Goal: Task Accomplishment & Management: Manage account settings

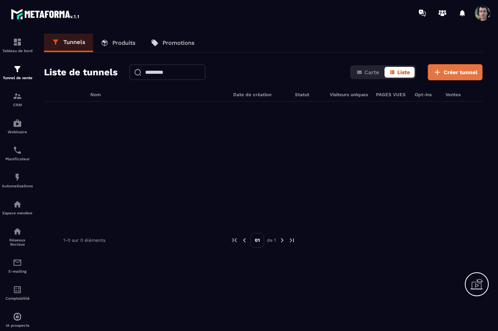
click at [449, 70] on span "Créer tunnel" at bounding box center [461, 72] width 34 height 8
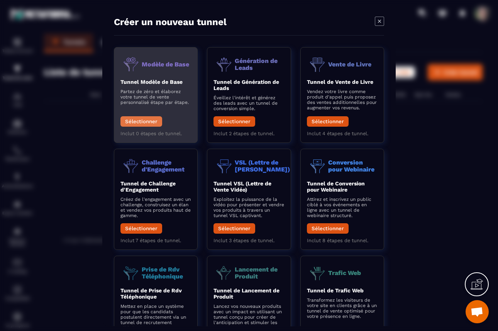
click at [142, 126] on button "Sélectionner" at bounding box center [142, 121] width 42 height 10
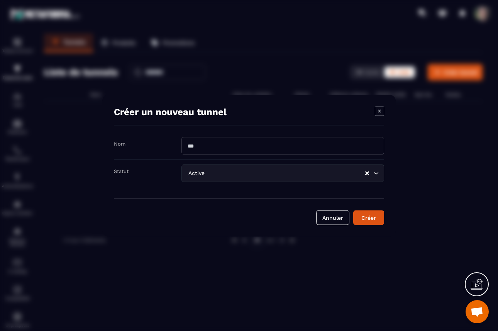
click at [231, 149] on input "Modal window" at bounding box center [283, 146] width 203 height 18
type input "**********"
click at [348, 173] on input "Search for option" at bounding box center [285, 173] width 158 height 8
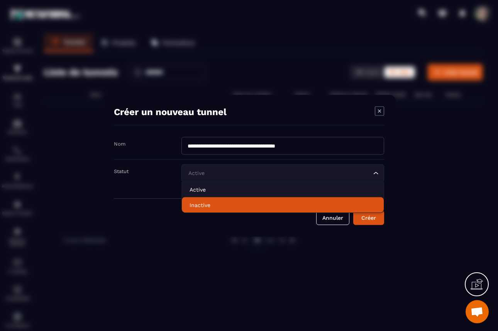
click at [290, 202] on p "Inactive" at bounding box center [283, 205] width 187 height 8
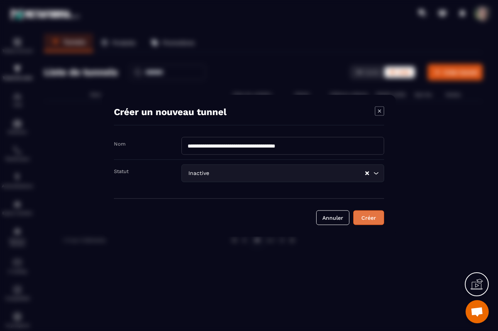
click at [377, 214] on div "Créer" at bounding box center [368, 218] width 21 height 8
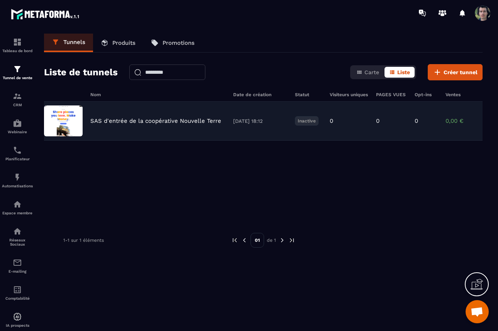
click at [175, 118] on p "SAS d'entrée de la coopérative Nouvelle Terre" at bounding box center [155, 120] width 131 height 7
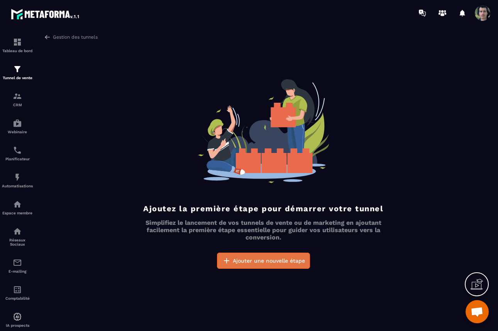
click at [236, 260] on span "Ajouter une nouvelle étape" at bounding box center [269, 261] width 72 height 8
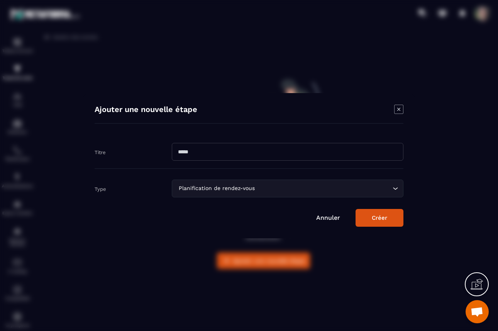
click at [213, 152] on input "Modal window" at bounding box center [288, 152] width 232 height 18
type input "*"
type input "**********"
click at [280, 193] on div "Planification de rendez-vous Loading..." at bounding box center [288, 189] width 232 height 18
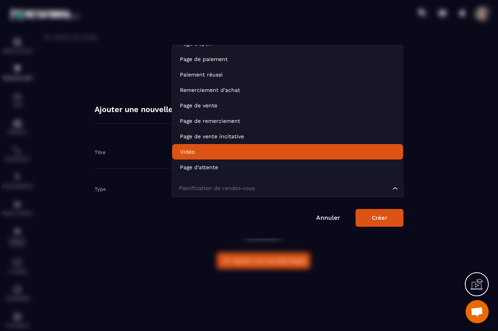
scroll to position [54, 0]
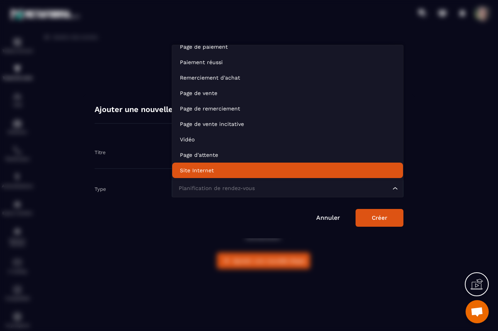
click at [250, 165] on li "Site Internet" at bounding box center [287, 170] width 231 height 15
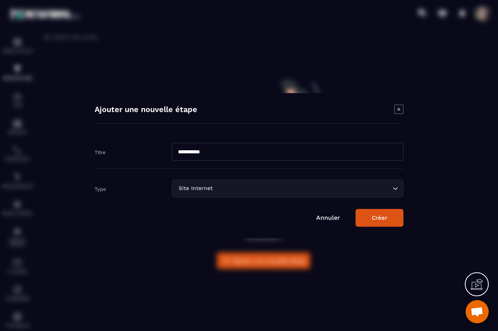
click at [378, 220] on button "Créer" at bounding box center [380, 218] width 48 height 18
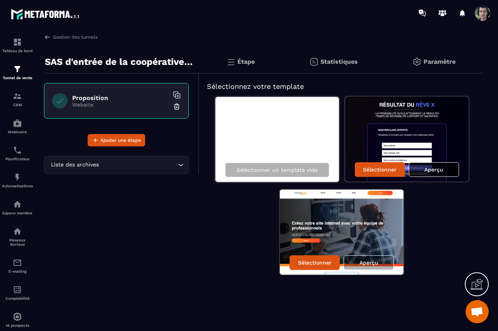
click at [431, 169] on p "Aperçu" at bounding box center [434, 169] width 19 height 6
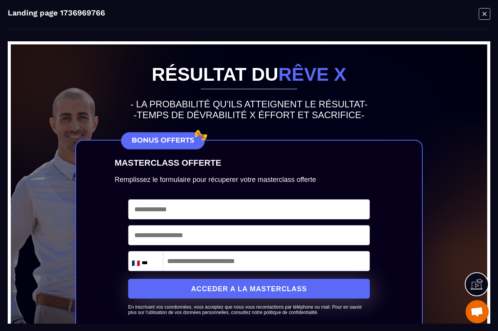
click at [484, 12] on icon "Modal window" at bounding box center [485, 14] width 12 height 12
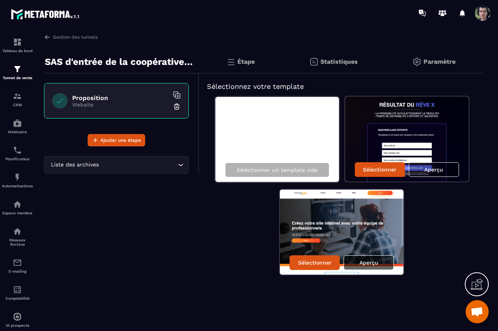
click at [376, 268] on div "Aperçu" at bounding box center [369, 262] width 50 height 15
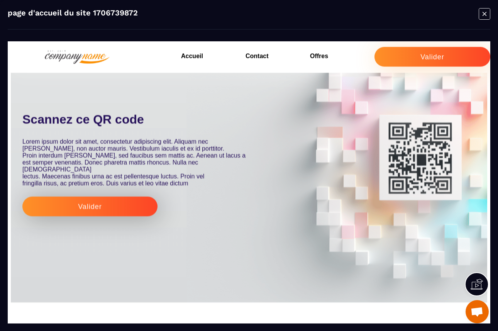
scroll to position [1177, 0]
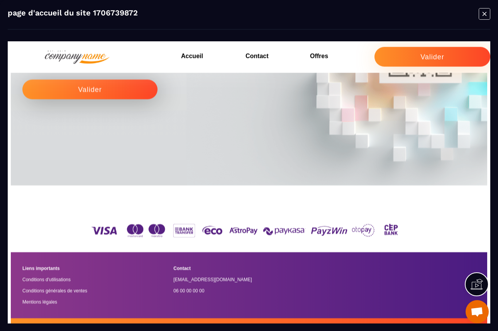
click at [321, 58] on h3 "Offres" at bounding box center [342, 56] width 65 height 11
click at [428, 57] on div "Valider" at bounding box center [433, 57] width 24 height 8
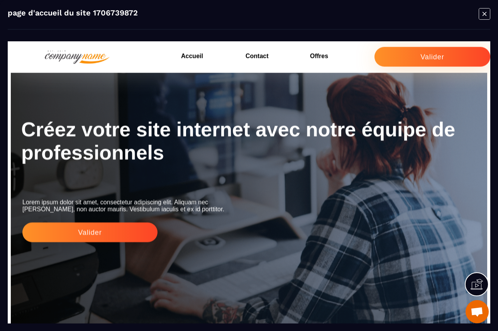
scroll to position [0, 0]
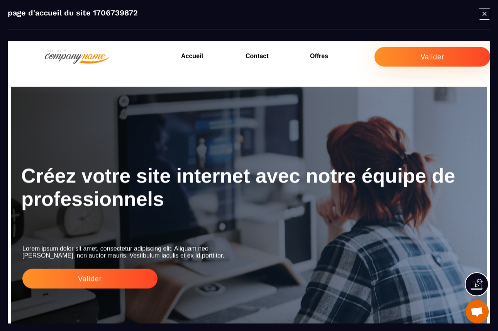
click at [485, 12] on icon "Modal window" at bounding box center [485, 14] width 12 height 12
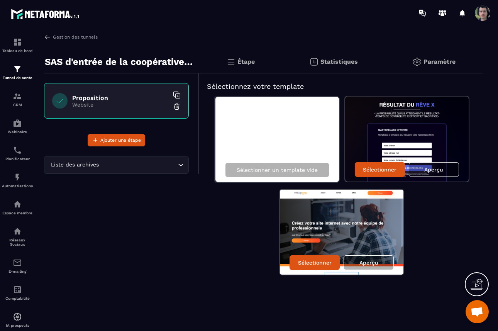
click at [232, 61] on img at bounding box center [230, 61] width 9 height 9
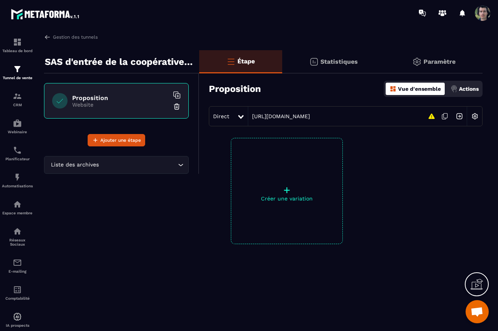
click at [240, 121] on div at bounding box center [241, 116] width 9 height 14
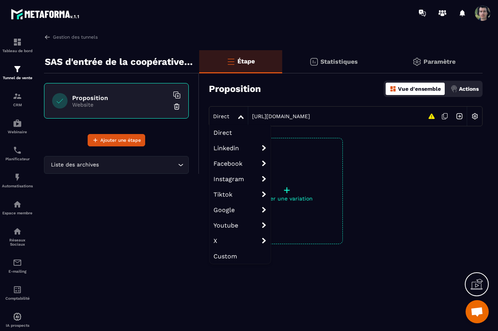
click at [240, 117] on icon at bounding box center [240, 117] width 5 height 4
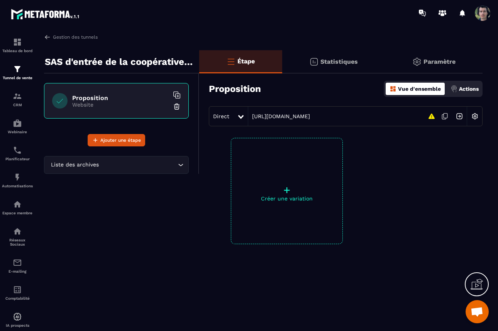
click at [447, 63] on p "Paramètre" at bounding box center [440, 61] width 32 height 7
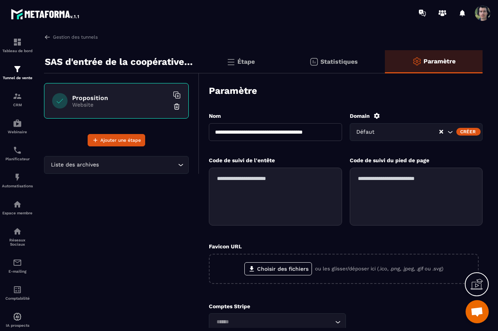
click at [452, 133] on icon "Search for option" at bounding box center [451, 132] width 8 height 8
click at [467, 132] on div "Créer" at bounding box center [469, 132] width 24 height 8
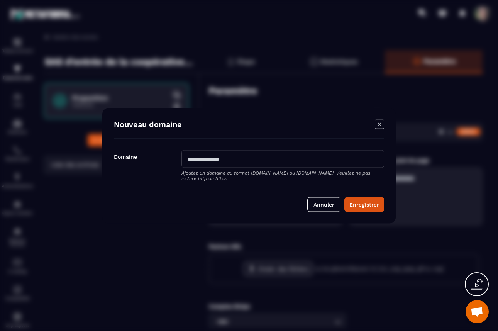
click at [246, 159] on input "Modal window" at bounding box center [283, 159] width 203 height 18
click at [189, 160] on input "**********" at bounding box center [283, 159] width 203 height 18
type input "**********"
click at [367, 203] on button "Enregistrer" at bounding box center [365, 204] width 40 height 15
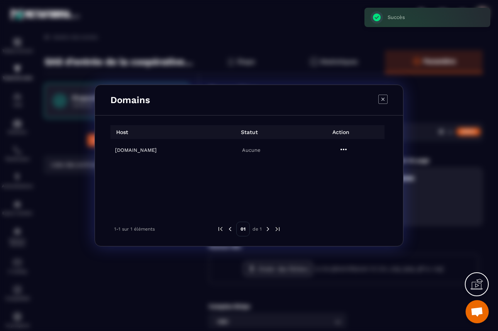
click at [343, 147] on icon "Modal window" at bounding box center [343, 149] width 9 height 9
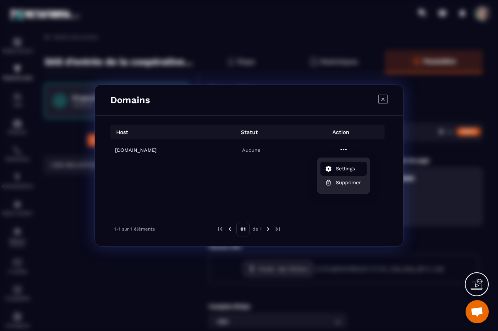
click at [341, 171] on span "Settings" at bounding box center [345, 169] width 19 height 8
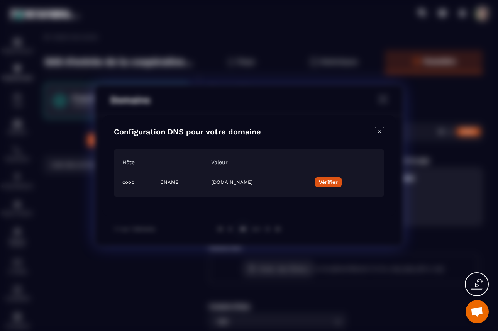
click at [156, 181] on td "CNAME" at bounding box center [181, 182] width 51 height 22
click at [233, 182] on td "c5e32a71-9d86-4af1-9363-8fe1a138cb05.metaforma.io" at bounding box center [259, 182] width 104 height 22
drag, startPoint x: 306, startPoint y: 183, endPoint x: 173, endPoint y: 183, distance: 132.1
click at [207, 183] on td "c5e32a71-9d86-4af1-9363-8fe1a138cb05.metaforma.io" at bounding box center [259, 182] width 104 height 22
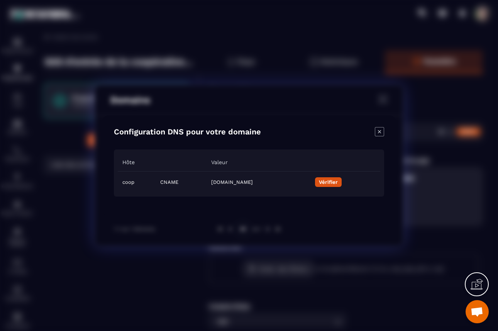
copy td "c5e32a71-9d86-4af1-9363-8fe1a138cb05.metaforma.io"
click at [342, 186] on button "Vérifier" at bounding box center [328, 182] width 27 height 10
click at [342, 185] on button "Vérifier" at bounding box center [328, 182] width 27 height 10
click at [342, 181] on button "Vérifier" at bounding box center [328, 182] width 27 height 10
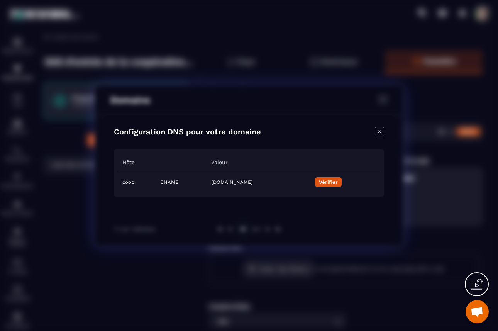
click at [379, 132] on icon "Modal window" at bounding box center [379, 131] width 9 height 9
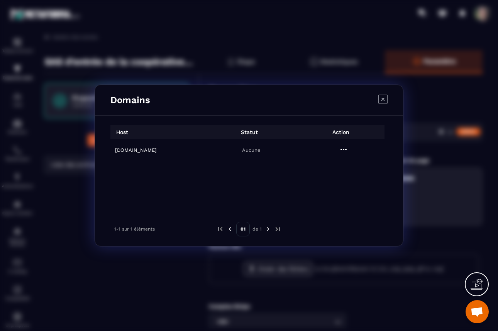
click at [384, 101] on icon "Modal window" at bounding box center [383, 99] width 9 height 9
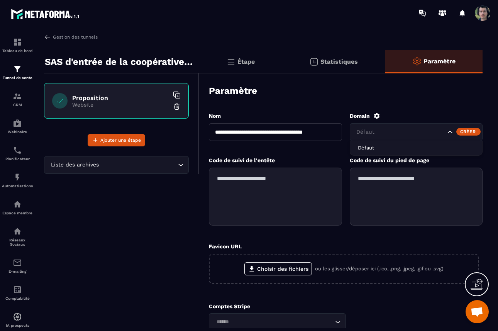
click at [397, 135] on input "Search for option" at bounding box center [400, 132] width 91 height 8
click at [443, 107] on div "**********" at bounding box center [346, 239] width 274 height 270
click at [468, 130] on div "Créer" at bounding box center [469, 132] width 24 height 8
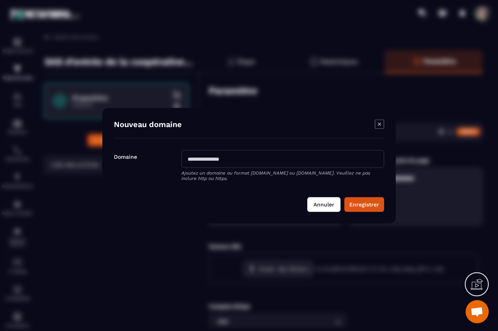
click at [330, 207] on button "Annuler" at bounding box center [323, 204] width 33 height 15
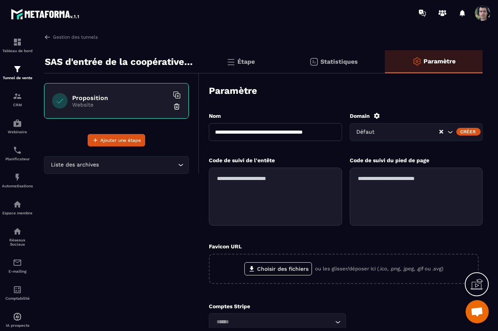
click at [485, 14] on span at bounding box center [482, 12] width 15 height 15
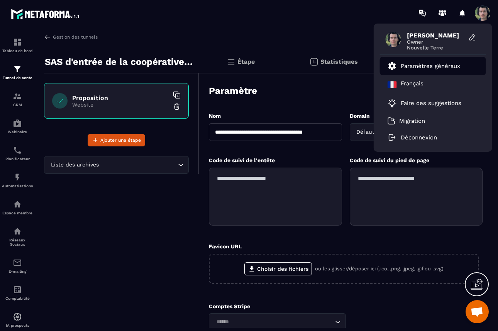
click at [426, 66] on p "Paramètres généraux" at bounding box center [430, 66] width 59 height 7
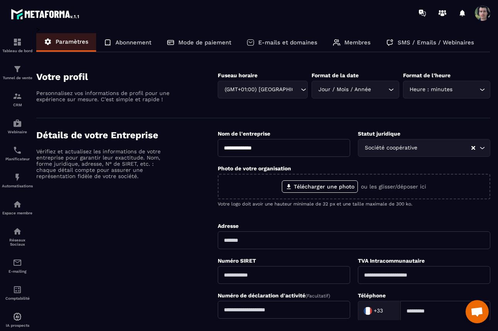
click at [287, 42] on p "E-mails et domaines" at bounding box center [287, 42] width 59 height 7
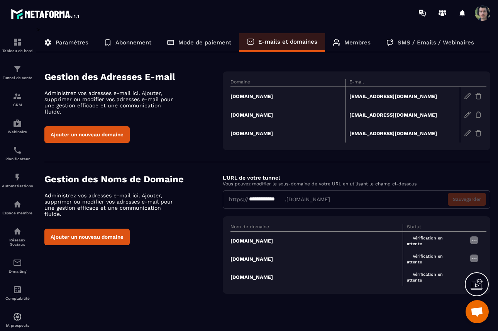
click at [474, 244] on img at bounding box center [474, 240] width 9 height 9
click at [461, 266] on span "Supprimer" at bounding box center [457, 268] width 25 height 6
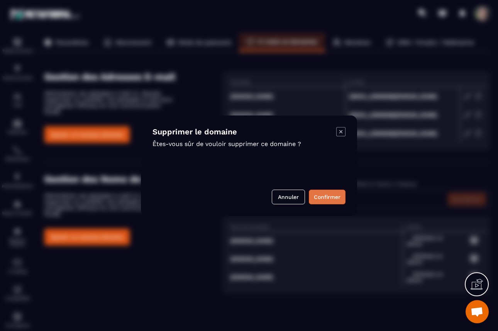
click at [330, 196] on button "Confirmer" at bounding box center [327, 197] width 37 height 15
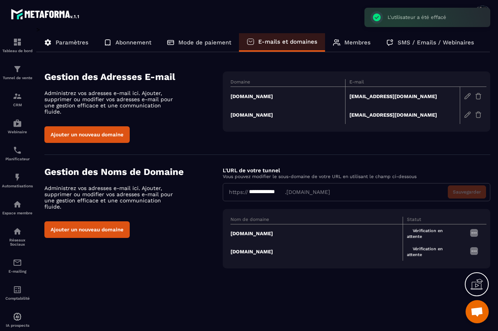
click at [105, 221] on button "Ajouter un nouveau domaine" at bounding box center [86, 229] width 85 height 17
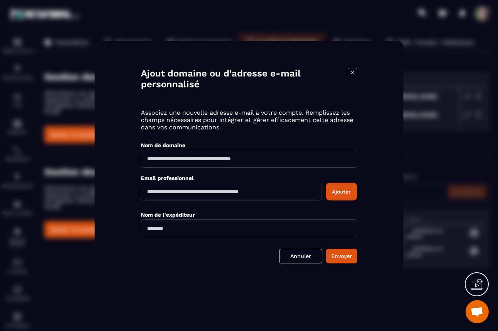
click at [200, 159] on input "Modal window" at bounding box center [249, 159] width 216 height 18
type input "*"
type input "**********"
click at [183, 190] on input "Modal window" at bounding box center [231, 192] width 181 height 18
click at [338, 257] on button "Envoyer" at bounding box center [341, 256] width 31 height 15
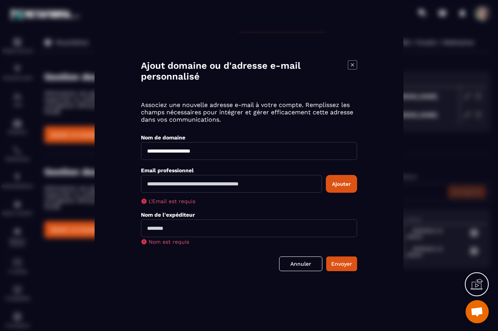
click at [248, 182] on input "Modal window" at bounding box center [231, 184] width 181 height 18
type input "**********"
click at [260, 231] on input "Modal window" at bounding box center [249, 228] width 216 height 18
click at [148, 228] on input "**********" at bounding box center [249, 228] width 216 height 18
type input "**********"
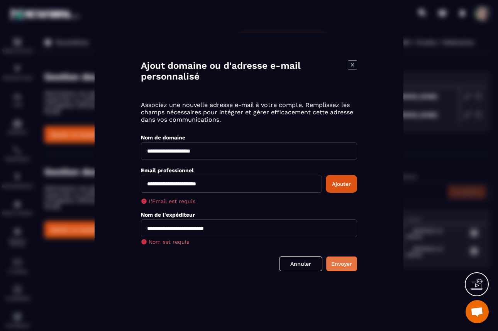
click at [338, 262] on button "Envoyer" at bounding box center [341, 263] width 31 height 15
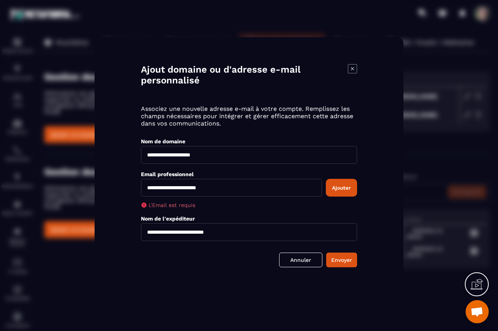
click at [342, 188] on button "Ajouter" at bounding box center [341, 188] width 31 height 18
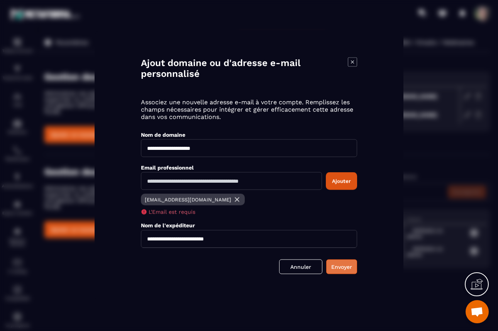
click at [344, 268] on button "Envoyer" at bounding box center [341, 266] width 31 height 15
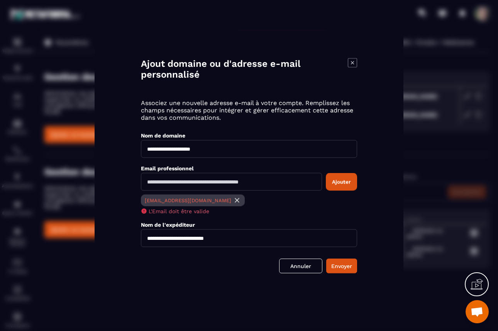
click at [233, 199] on img "Modal window" at bounding box center [237, 200] width 8 height 8
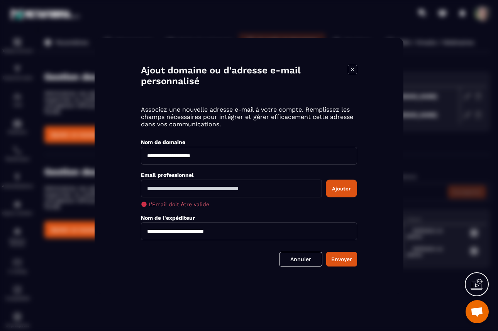
click at [205, 191] on input "Modal window" at bounding box center [231, 189] width 181 height 18
type input "**********"
click at [339, 187] on button "Ajouter" at bounding box center [341, 189] width 31 height 18
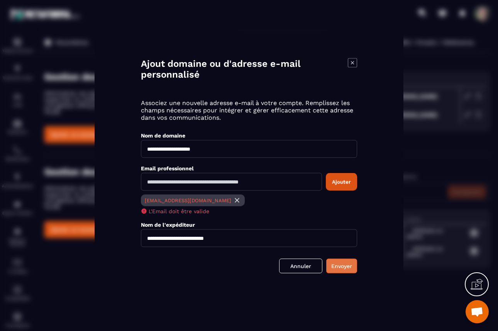
click at [341, 266] on button "Envoyer" at bounding box center [341, 265] width 31 height 15
click at [233, 200] on img "Modal window" at bounding box center [237, 200] width 8 height 8
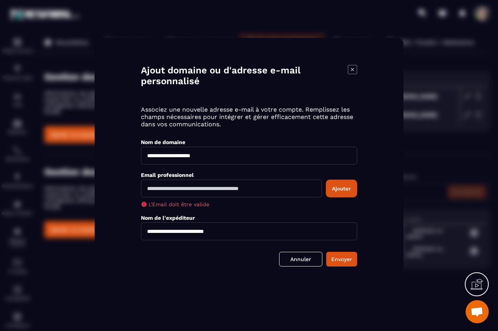
click at [169, 191] on input "Modal window" at bounding box center [231, 189] width 181 height 18
type input "*"
type input "**********"
click at [335, 190] on button "Ajouter" at bounding box center [341, 189] width 31 height 18
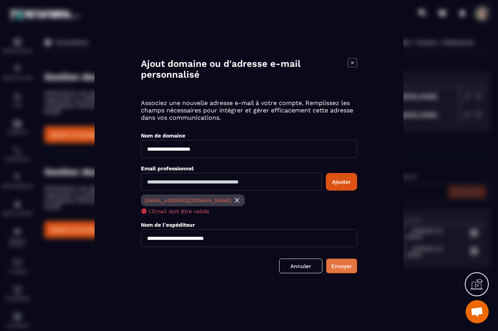
click at [345, 265] on button "Envoyer" at bounding box center [341, 265] width 31 height 15
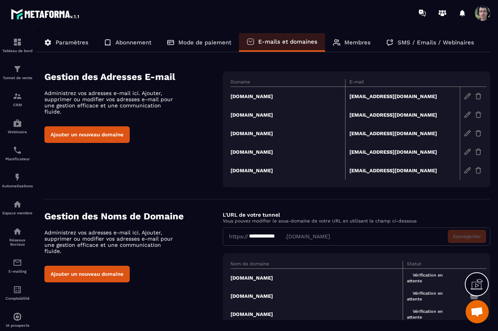
click at [426, 280] on span "Vérification en attente" at bounding box center [425, 278] width 36 height 15
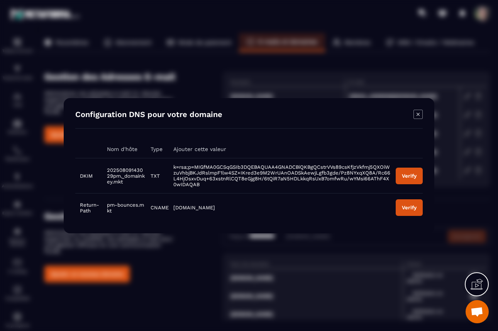
click at [420, 112] on icon "Modal window" at bounding box center [418, 114] width 9 height 9
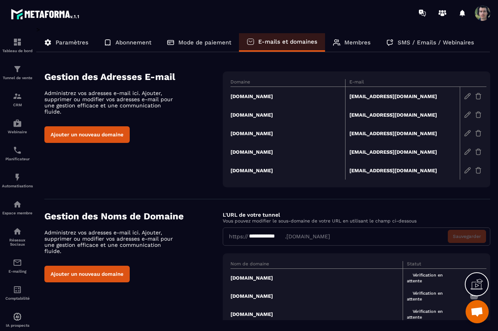
click at [479, 152] on img at bounding box center [478, 151] width 7 height 7
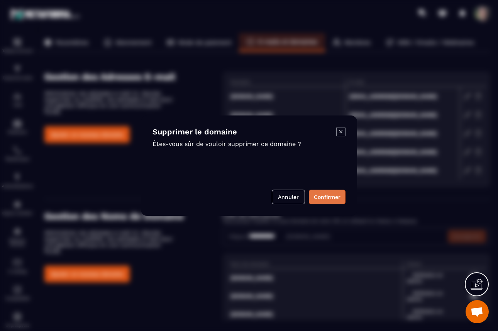
click at [335, 200] on button "Confirmer" at bounding box center [327, 197] width 37 height 15
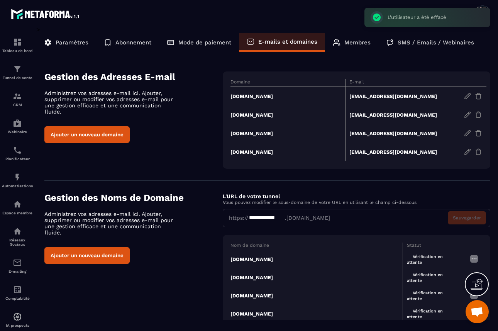
click at [479, 153] on img at bounding box center [478, 151] width 7 height 7
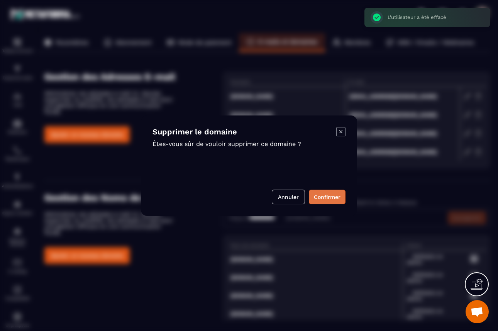
click at [323, 198] on button "Confirmer" at bounding box center [327, 197] width 37 height 15
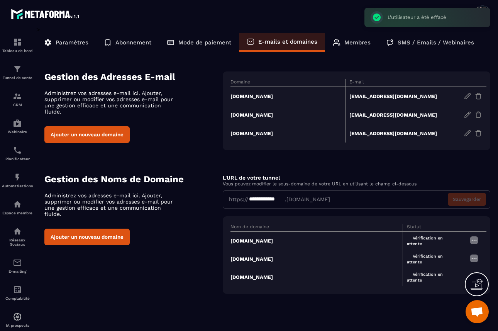
click at [484, 134] on td at bounding box center [473, 133] width 27 height 19
click at [479, 134] on img at bounding box center [478, 133] width 7 height 7
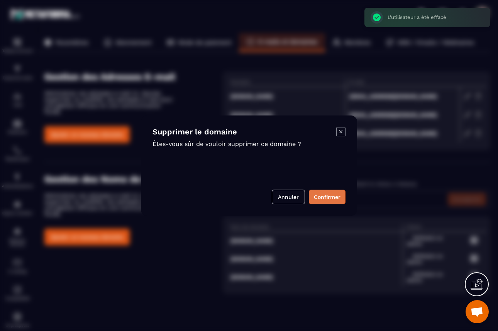
click at [322, 197] on button "Confirmer" at bounding box center [327, 197] width 37 height 15
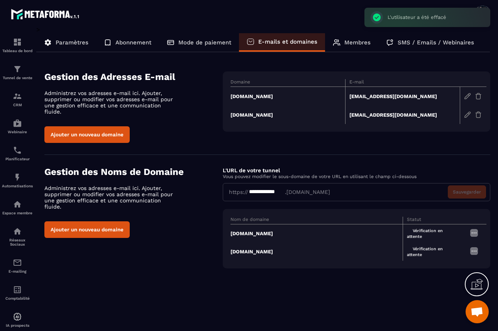
click at [481, 97] on img at bounding box center [478, 96] width 7 height 7
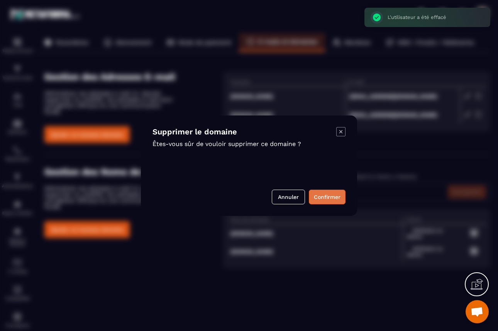
click at [339, 195] on button "Confirmer" at bounding box center [327, 197] width 37 height 15
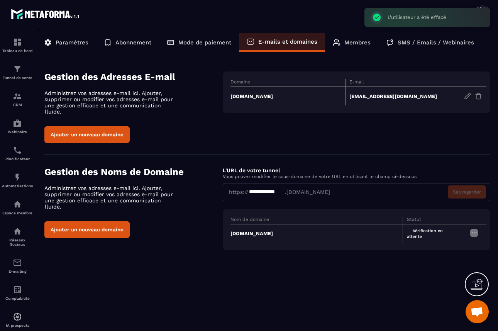
click at [480, 95] on img at bounding box center [478, 96] width 7 height 7
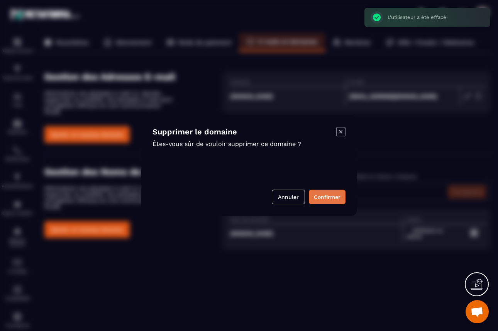
click at [340, 194] on button "Confirmer" at bounding box center [327, 197] width 37 height 15
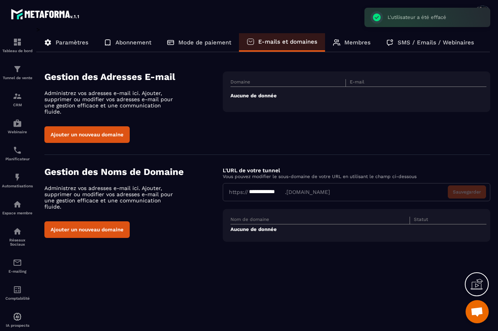
click at [87, 135] on button "Ajouter un nouveau domaine" at bounding box center [86, 134] width 85 height 17
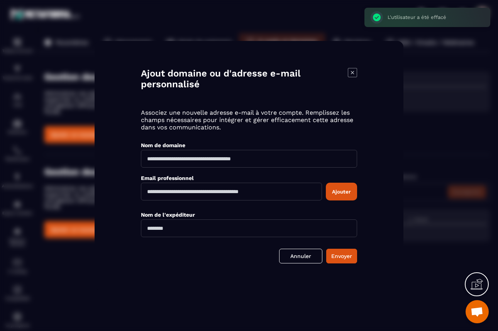
click at [178, 161] on input "Modal window" at bounding box center [249, 159] width 216 height 18
type input "**********"
click at [173, 188] on input "Modal window" at bounding box center [231, 192] width 181 height 18
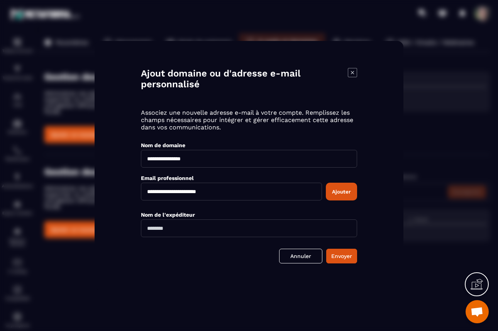
type input "**********"
click at [170, 231] on input "Modal window" at bounding box center [249, 228] width 216 height 18
type input "**********"
click at [341, 188] on button "Ajouter" at bounding box center [341, 192] width 31 height 18
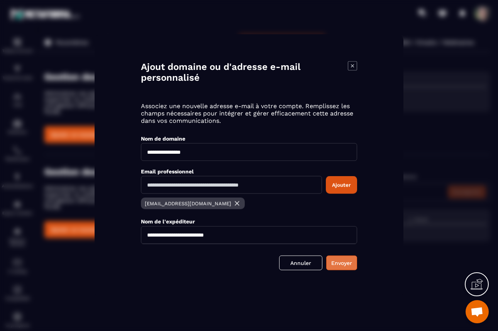
click at [345, 263] on button "Envoyer" at bounding box center [341, 262] width 31 height 15
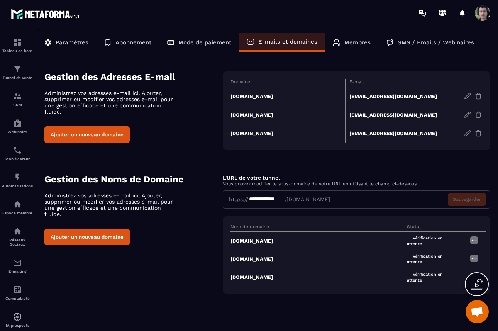
click at [310, 200] on div "**********" at bounding box center [357, 199] width 268 height 18
click at [476, 239] on img at bounding box center [474, 240] width 9 height 9
click at [419, 242] on span "Vérification en attente" at bounding box center [425, 241] width 36 height 15
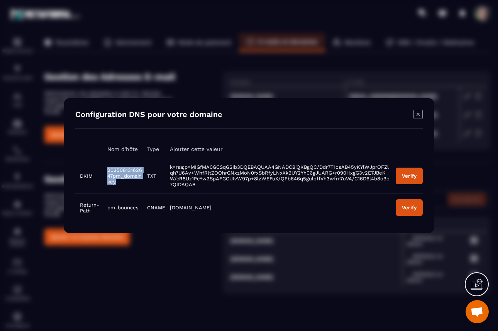
drag, startPoint x: 118, startPoint y: 184, endPoint x: 105, endPoint y: 169, distance: 19.7
click at [105, 169] on td "20250813162647pm._domainkey" at bounding box center [123, 175] width 40 height 35
copy span "20250813162647pm._domainkey"
drag, startPoint x: 139, startPoint y: 209, endPoint x: 107, endPoint y: 209, distance: 31.7
click at [107, 209] on td "pm-bounces" at bounding box center [123, 207] width 40 height 29
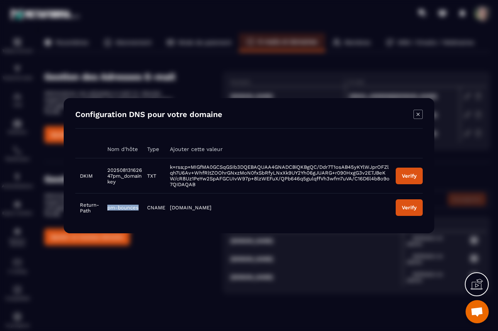
copy span "pm-bounces"
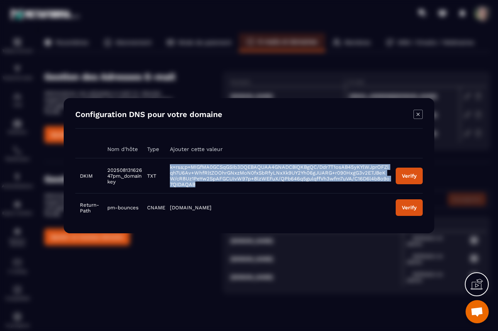
drag, startPoint x: 189, startPoint y: 185, endPoint x: 169, endPoint y: 167, distance: 27.1
click at [169, 167] on td "k=rsa;p=MIGfMA0GCSqGSIb3DQEBAQUAA4GNADCBiQKBgQC/Ddr7T1osAB45yKYlWJprOFZlqh7U6Av…" at bounding box center [278, 175] width 226 height 35
copy span "k=rsa;p=MIGfMA0GCSqGSIb3DQEBAQUAA4GNADCBiQKBgQC/Ddr7T1osAB45yKYlWJprOFZlqh7U6Av…"
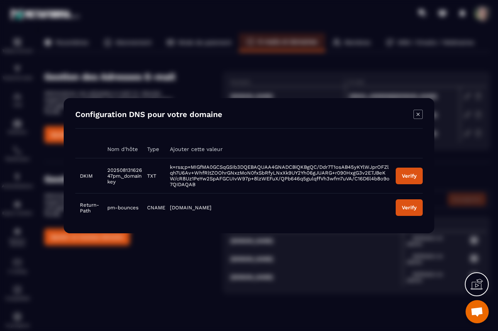
click at [133, 208] on span "pm-bounces" at bounding box center [122, 208] width 31 height 6
drag, startPoint x: 133, startPoint y: 208, endPoint x: 108, endPoint y: 208, distance: 24.7
click at [108, 208] on span "pm-bounces" at bounding box center [122, 208] width 31 height 6
copy span "pm-bounces"
drag, startPoint x: 211, startPoint y: 210, endPoint x: 169, endPoint y: 210, distance: 41.7
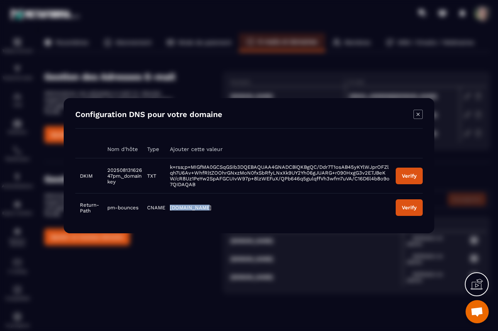
click at [169, 210] on td "pm.mtasv.net" at bounding box center [278, 207] width 226 height 29
copy span "pm.mtasv.net"
click at [414, 173] on div "Verify" at bounding box center [409, 176] width 15 height 6
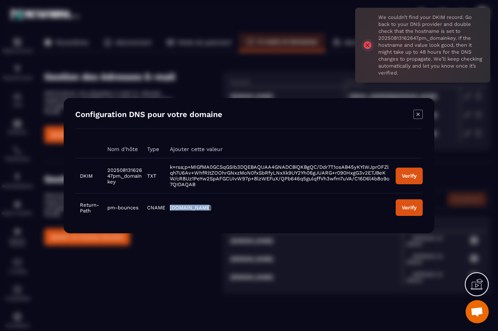
click at [406, 210] on div "Verify" at bounding box center [409, 208] width 15 height 6
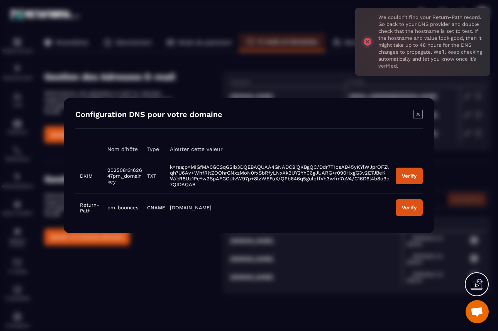
click at [419, 116] on icon "Modal window" at bounding box center [418, 114] width 9 height 9
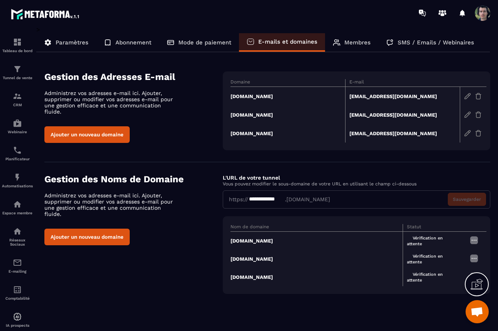
click at [431, 253] on span "Vérification en attente" at bounding box center [425, 259] width 36 height 15
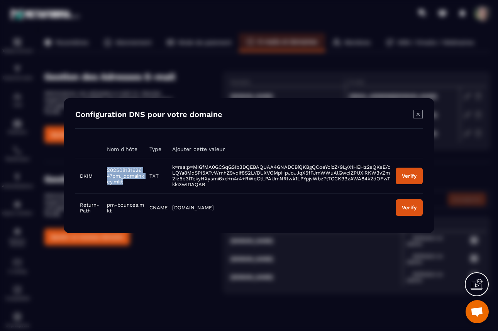
drag, startPoint x: 123, startPoint y: 182, endPoint x: 106, endPoint y: 170, distance: 20.8
click at [106, 170] on td "20250813162647pm._domainkey.mkt" at bounding box center [123, 175] width 42 height 35
copy span "20250813162647pm._domainkey.mkt"
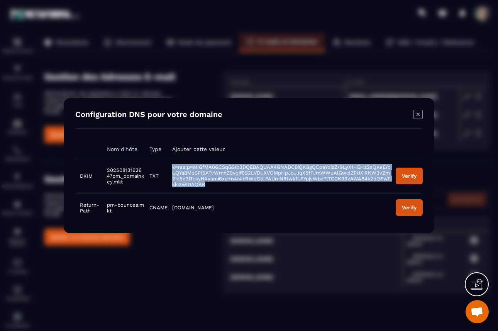
drag, startPoint x: 204, startPoint y: 187, endPoint x: 171, endPoint y: 167, distance: 38.8
click at [171, 167] on td "k=rsa;p=MIGfMA0GCSqGSIb3DQEBAQUAA4GNADCBiQKBgQCoeYoizZ/9LyX1HEHz2sQKsE/oLQYa8Md…" at bounding box center [280, 175] width 224 height 35
copy span "k=rsa;p=MIGfMA0GCSqGSIb3DQEBAQUAA4GNADCBiQKBgQCoeYoizZ/9LyX1HEHz2sQKsE/oLQYa8Md…"
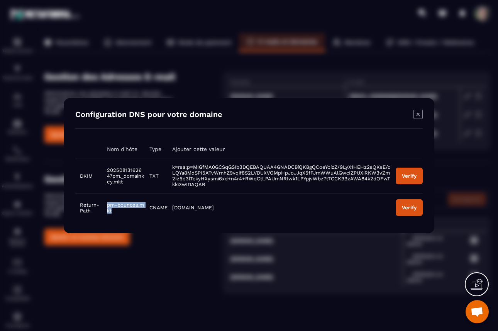
drag, startPoint x: 116, startPoint y: 214, endPoint x: 107, endPoint y: 206, distance: 11.7
click at [107, 206] on td "pm-bounces.mkt" at bounding box center [123, 207] width 42 height 29
copy span "pm-bounces.mkt"
drag, startPoint x: 212, startPoint y: 207, endPoint x: 170, endPoint y: 210, distance: 42.2
click at [170, 210] on td "pm.mtasv.net" at bounding box center [280, 207] width 224 height 29
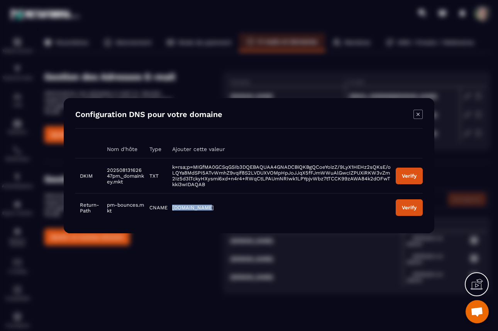
copy span "pm.mtasv.net"
click at [416, 114] on icon "Modal window" at bounding box center [418, 114] width 9 height 9
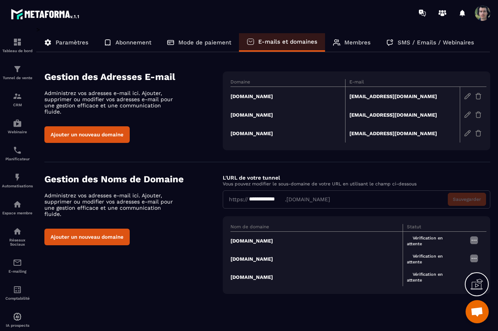
click at [424, 277] on span "Vérification en attente" at bounding box center [425, 277] width 36 height 15
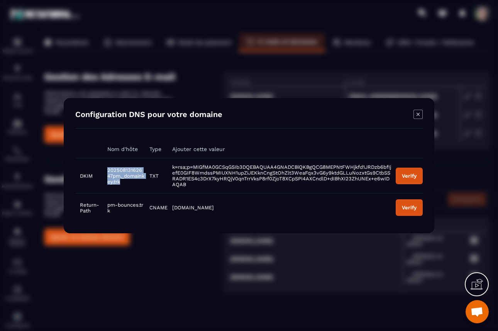
drag, startPoint x: 126, startPoint y: 183, endPoint x: 107, endPoint y: 170, distance: 23.3
click at [107, 170] on td "20250813162647pm._domainkey.trk" at bounding box center [124, 175] width 42 height 35
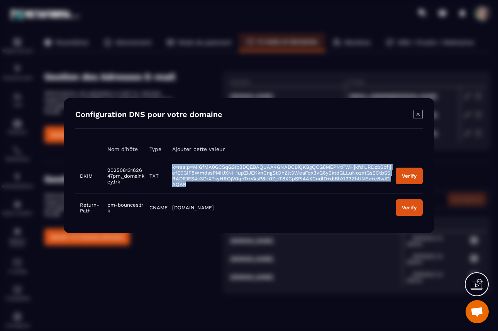
drag, startPoint x: 195, startPoint y: 186, endPoint x: 170, endPoint y: 166, distance: 31.6
click at [170, 166] on td "k=rsa;p=MIGfMA0GCSqGSIb3DQEBAQUAA4GNADCBiQKBgQCG8MEPNtFWHjkfd1JRDzb6bfIjefE0GIF…" at bounding box center [280, 175] width 224 height 35
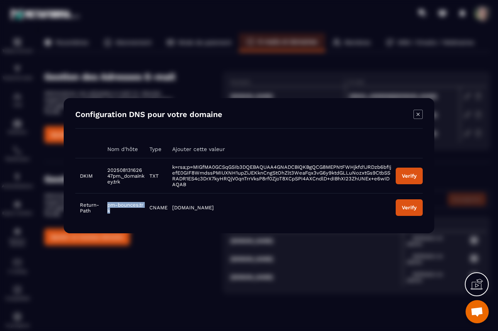
drag, startPoint x: 115, startPoint y: 212, endPoint x: 107, endPoint y: 206, distance: 9.7
click at [107, 206] on td "pm-bounces.trk" at bounding box center [124, 207] width 42 height 29
drag, startPoint x: 209, startPoint y: 209, endPoint x: 172, endPoint y: 208, distance: 36.7
click at [172, 208] on td "pm.mtasv.net" at bounding box center [280, 207] width 224 height 29
click at [420, 113] on icon "Modal window" at bounding box center [418, 114] width 9 height 9
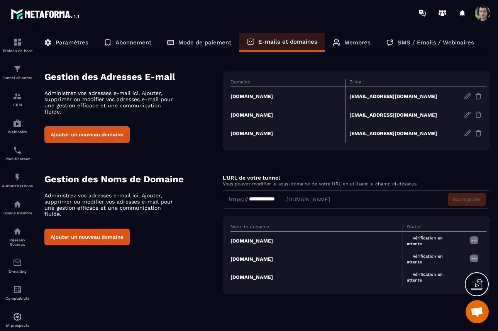
click at [476, 241] on img at bounding box center [474, 240] width 9 height 9
click at [396, 234] on td "nouvelleterre.org" at bounding box center [317, 240] width 173 height 19
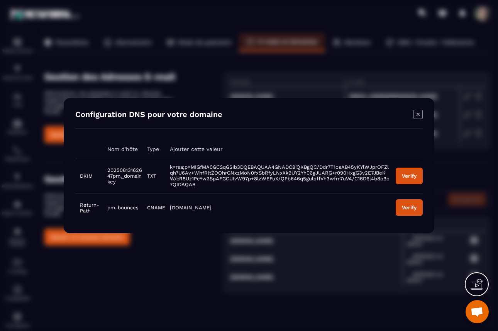
click at [410, 178] on div "Verify" at bounding box center [409, 176] width 15 height 6
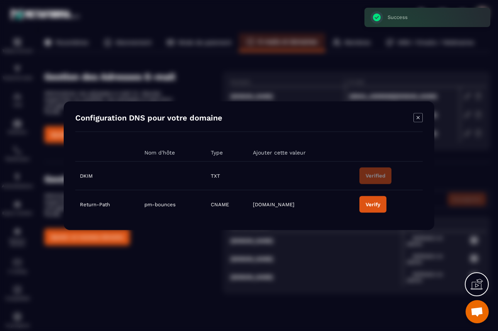
click at [374, 207] on button "Verify" at bounding box center [373, 204] width 27 height 17
click at [421, 122] on div "Modal window" at bounding box center [418, 118] width 9 height 11
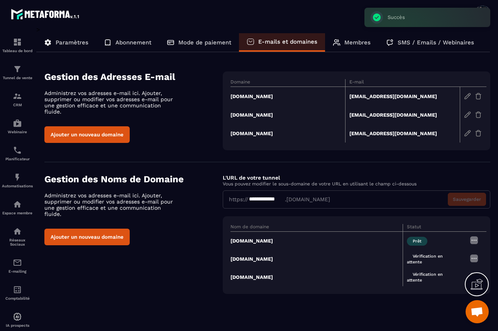
click at [427, 259] on span "Vérification en attente" at bounding box center [425, 259] width 36 height 15
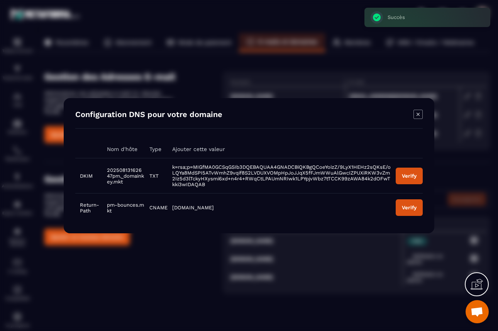
click at [402, 179] on button "Verify" at bounding box center [409, 175] width 27 height 17
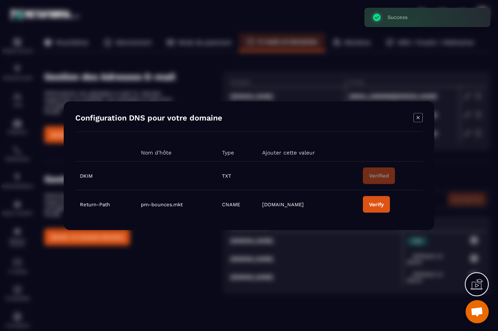
click at [380, 202] on div "Verify" at bounding box center [376, 204] width 15 height 6
click at [417, 121] on icon "Modal window" at bounding box center [418, 117] width 9 height 9
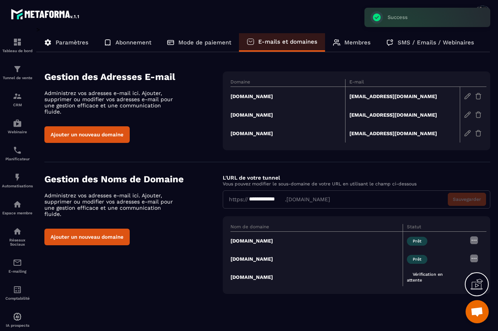
click at [432, 277] on span "Vérification en attente" at bounding box center [425, 277] width 36 height 15
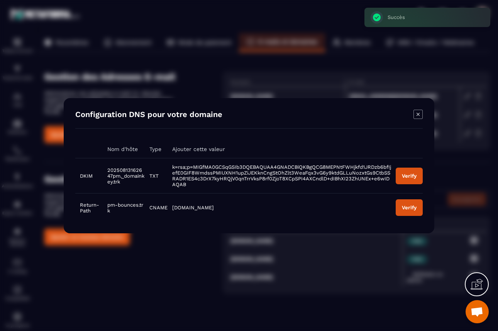
click at [413, 181] on button "Verify" at bounding box center [409, 175] width 27 height 17
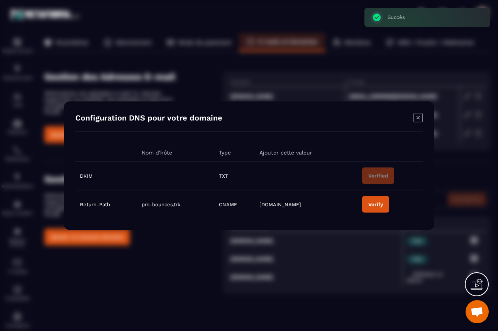
click at [382, 200] on button "Verify" at bounding box center [375, 204] width 27 height 17
click at [418, 118] on icon "Modal window" at bounding box center [418, 117] width 9 height 9
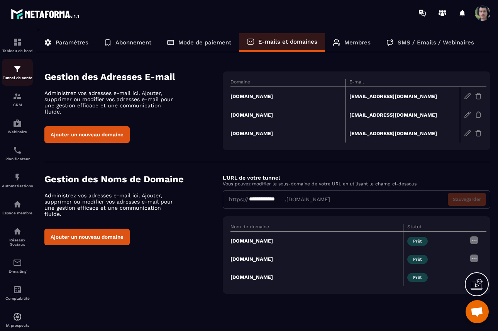
click at [10, 73] on div "Tunnel de vente" at bounding box center [17, 72] width 31 height 15
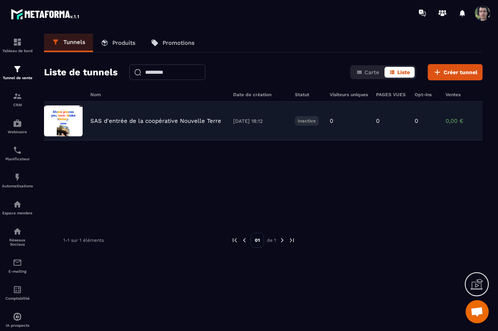
click at [268, 116] on div "SAS d'entrée de la coopérative Nouvelle Terre 13/08/2025 18:12 Inactive 0 0 0 0…" at bounding box center [263, 121] width 439 height 39
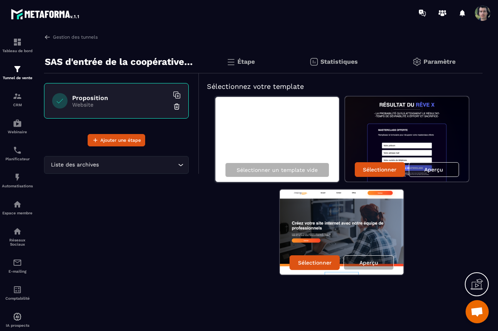
click at [107, 100] on h6 "Proposition" at bounding box center [120, 97] width 97 height 7
click at [419, 59] on img at bounding box center [417, 61] width 9 height 9
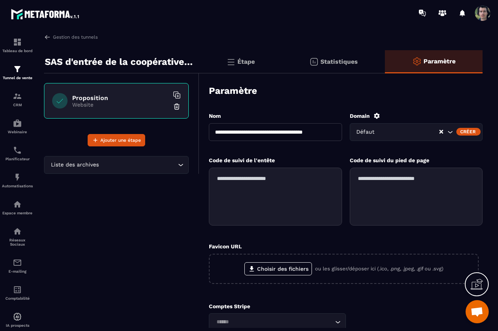
click at [386, 132] on input "Search for option" at bounding box center [410, 132] width 57 height 8
click at [448, 132] on icon "Search for option" at bounding box center [451, 132] width 8 height 8
click at [378, 117] on icon at bounding box center [377, 116] width 6 height 6
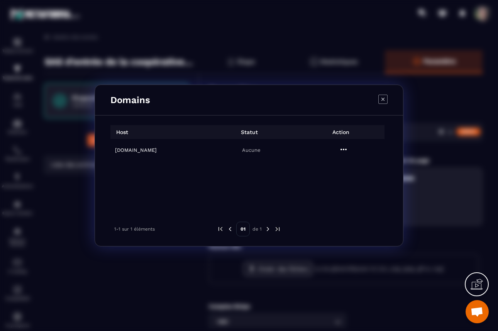
click at [165, 150] on h6 "coop.nouvelleterre.org" at bounding box center [159, 150] width 88 height 6
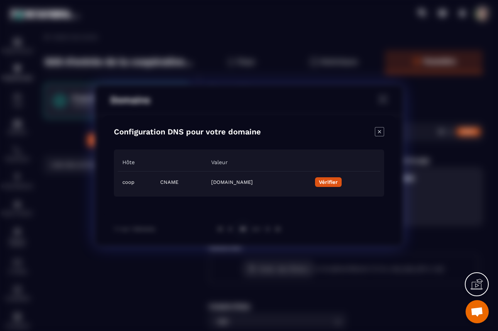
click at [379, 132] on icon "Modal window" at bounding box center [379, 131] width 3 height 3
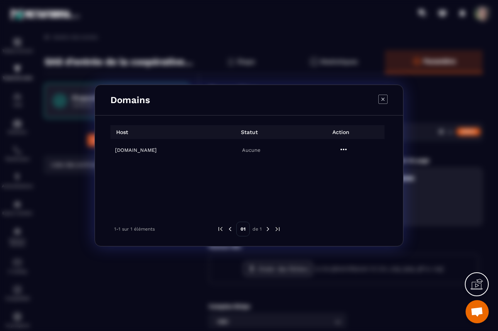
click at [344, 150] on icon "Modal window" at bounding box center [343, 149] width 9 height 9
click at [342, 168] on span "Settings" at bounding box center [345, 169] width 19 height 8
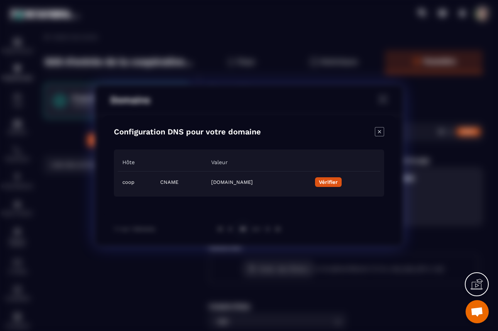
click at [342, 183] on button "Vérifier" at bounding box center [328, 182] width 27 height 10
click at [381, 129] on icon "Modal window" at bounding box center [379, 131] width 9 height 9
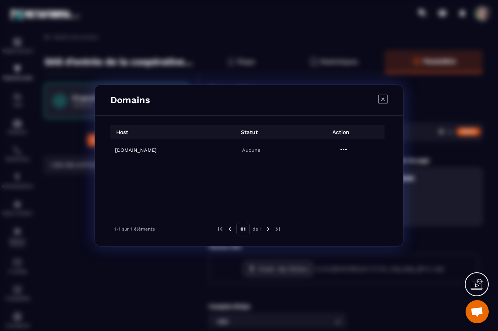
click at [382, 100] on icon "Modal window" at bounding box center [383, 99] width 9 height 9
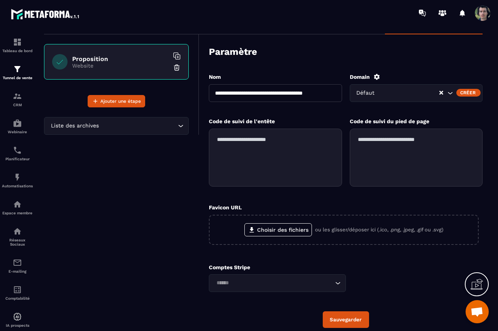
scroll to position [70, 0]
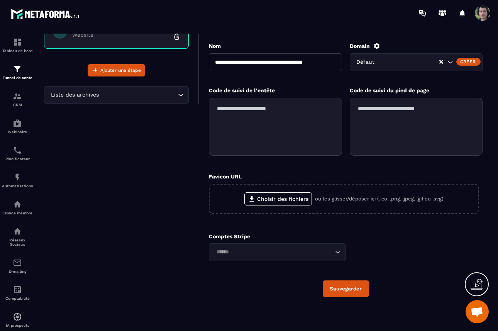
click at [335, 253] on icon "Search for option" at bounding box center [338, 252] width 8 height 8
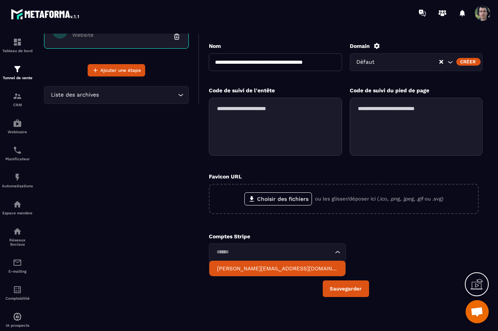
click at [313, 268] on p "gabriel.schermann@gmail.com" at bounding box center [277, 269] width 121 height 8
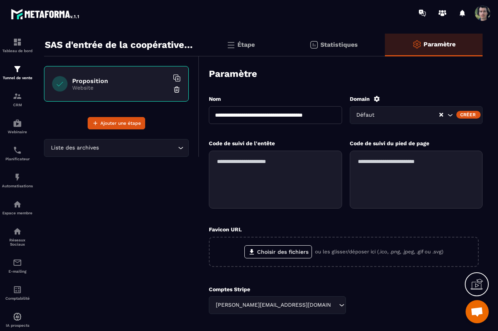
scroll to position [20, 0]
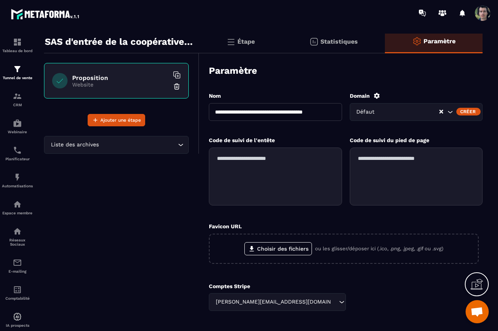
click at [401, 106] on div "Défaut" at bounding box center [416, 112] width 133 height 18
click at [392, 110] on input "Search for option" at bounding box center [400, 112] width 91 height 8
